Goal: Task Accomplishment & Management: Manage account settings

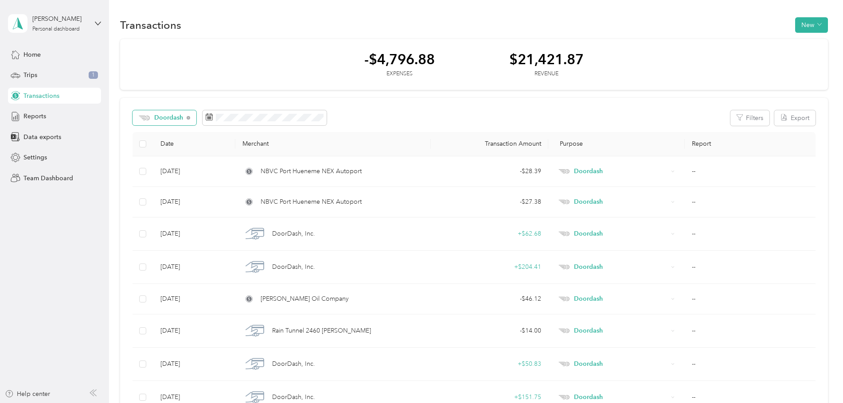
click at [168, 121] on span "Doordash" at bounding box center [168, 118] width 29 height 6
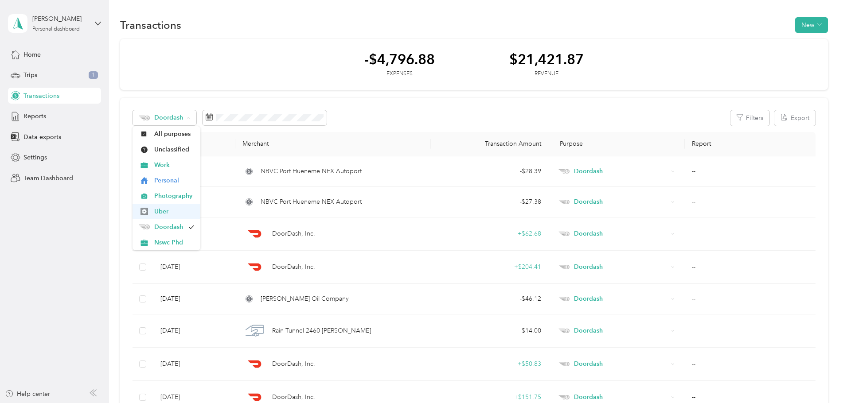
click at [166, 212] on span "Uber" at bounding box center [174, 211] width 40 height 9
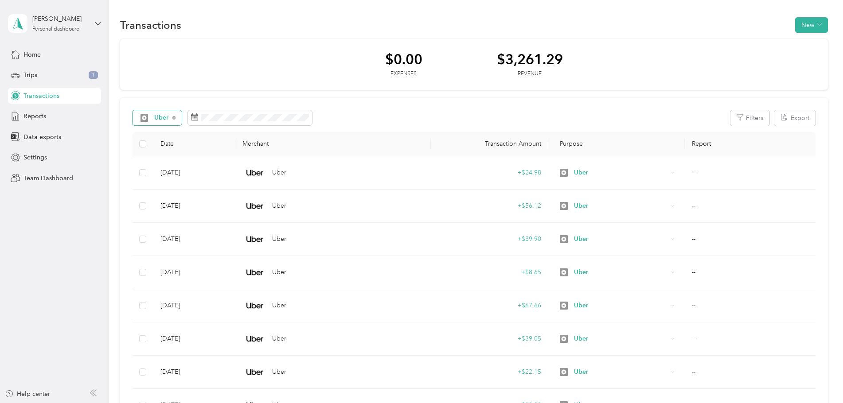
click at [145, 115] on img at bounding box center [145, 118] width 8 height 8
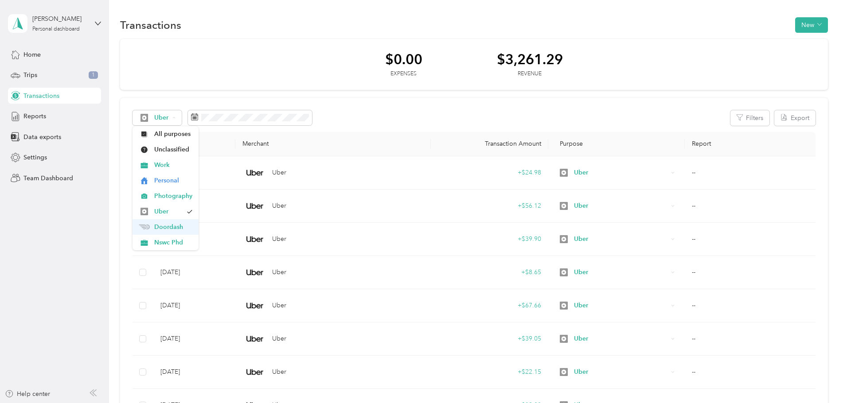
click at [168, 223] on span "Doordash" at bounding box center [173, 227] width 38 height 9
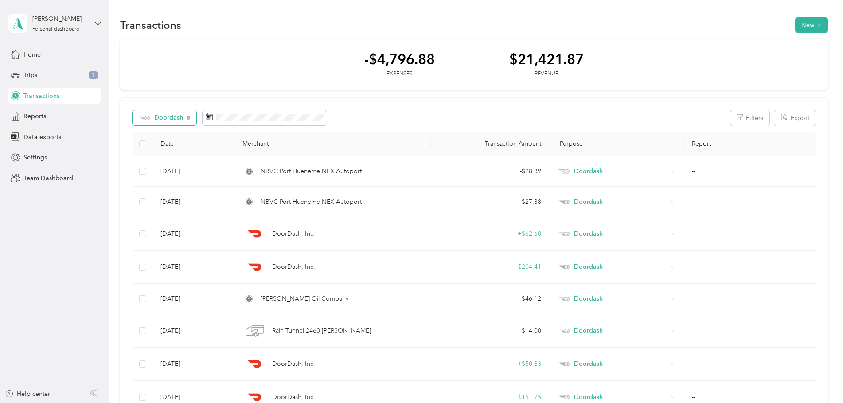
click at [153, 122] on div "Doordash" at bounding box center [165, 117] width 64 height 15
click at [213, 61] on div "-$4,796.88 Expenses $21,421.87 Revenue" at bounding box center [474, 64] width 708 height 51
click at [171, 119] on span "Doordash" at bounding box center [168, 118] width 29 height 6
click at [173, 199] on span "Photography" at bounding box center [174, 195] width 40 height 9
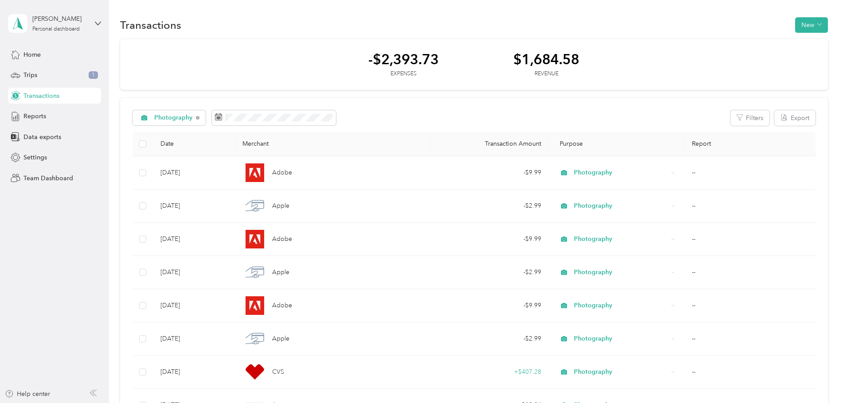
drag, startPoint x: 522, startPoint y: 57, endPoint x: 608, endPoint y: 58, distance: 85.6
click at [608, 58] on div "-$2,393.73 Expenses $1,684.58 Revenue" at bounding box center [474, 64] width 708 height 51
